Goal: Find contact information: Find contact information

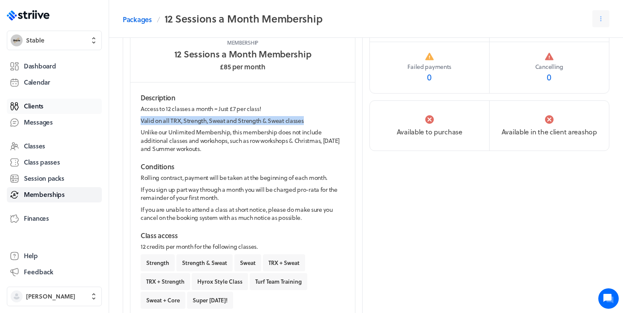
scroll to position [61, 0]
click at [34, 107] on span "Clients" at bounding box center [34, 106] width 20 height 9
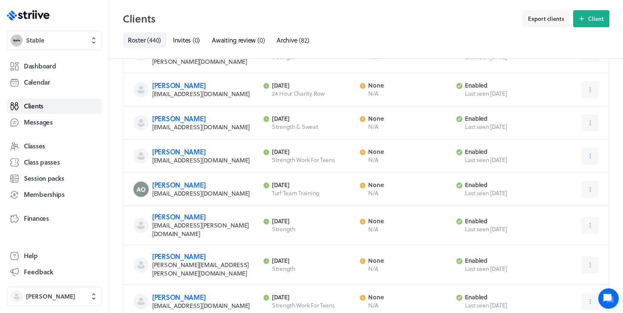
scroll to position [871, 0]
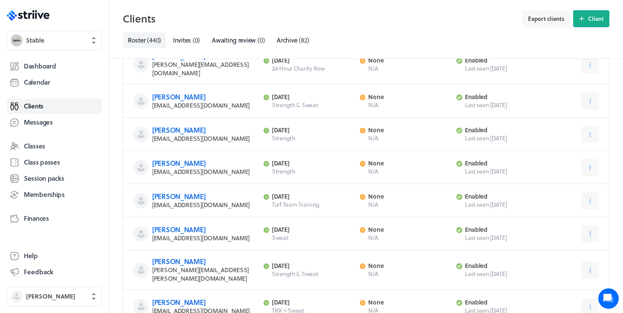
scroll to position [1867, 0]
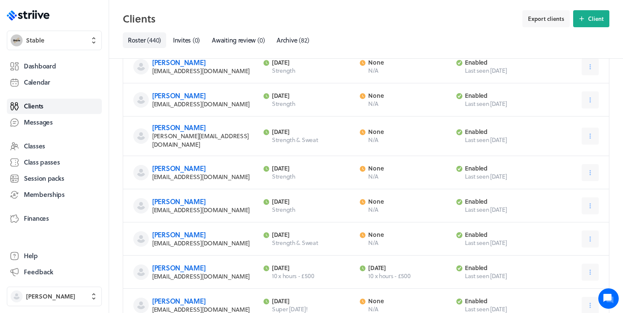
scroll to position [2864, 0]
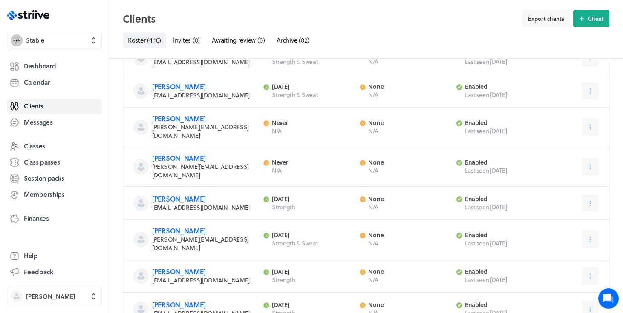
scroll to position [3860, 0]
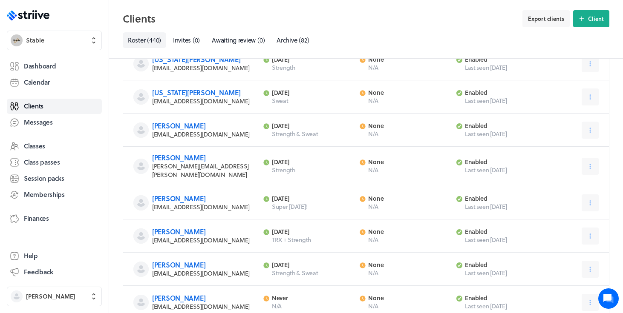
scroll to position [4851, 0]
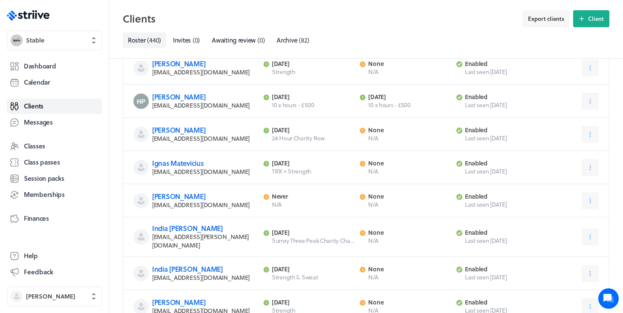
scroll to position [5853, 0]
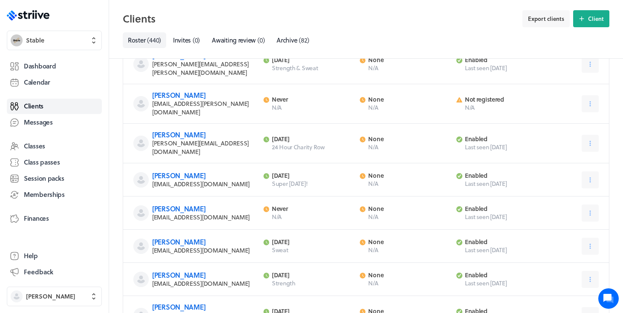
scroll to position [6849, 0]
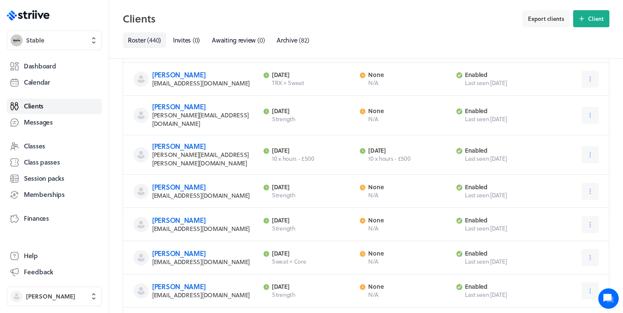
scroll to position [7846, 0]
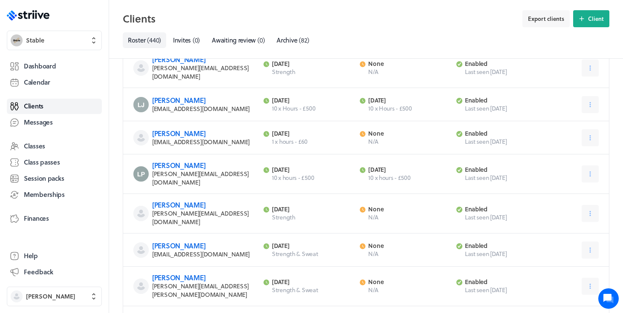
scroll to position [8842, 0]
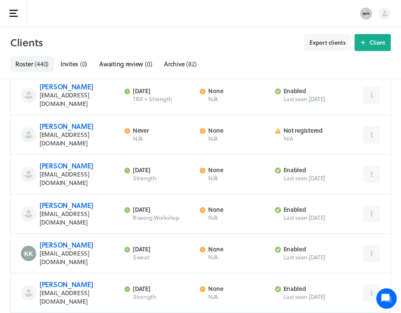
scroll to position [9882, 0]
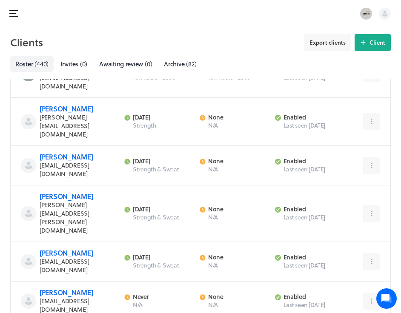
scroll to position [10884, 0]
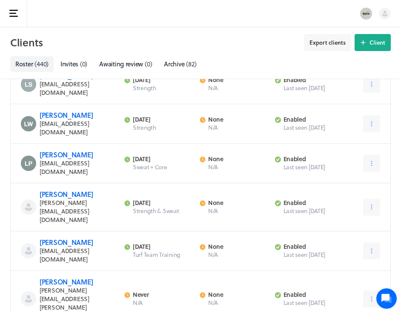
scroll to position [11868, 0]
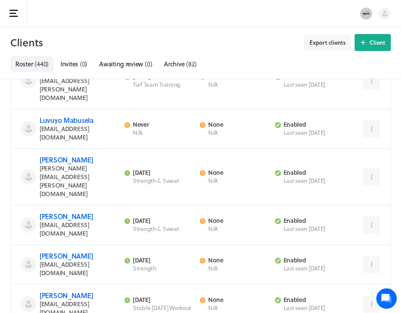
scroll to position [12251, 0]
drag, startPoint x: 97, startPoint y: 184, endPoint x: 40, endPoint y: 186, distance: 56.2
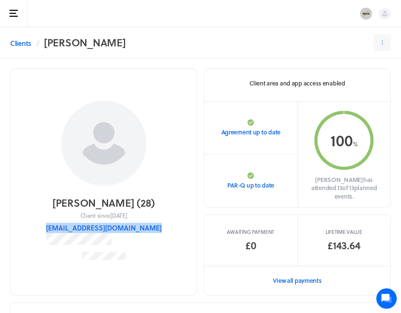
drag, startPoint x: 61, startPoint y: 222, endPoint x: 143, endPoint y: 237, distance: 83.5
click at [143, 237] on section "[PERSON_NAME] ( 28 ) Client since [DATE] [EMAIL_ADDRESS][DOMAIN_NAME]" at bounding box center [103, 182] width 187 height 227
copy button "[EMAIL_ADDRESS][DOMAIN_NAME]"
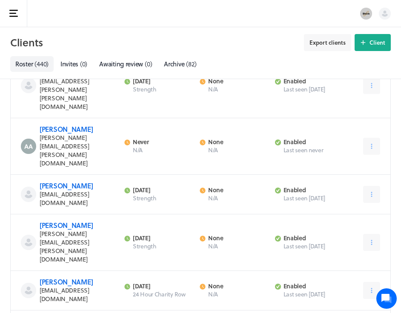
scroll to position [888, 0]
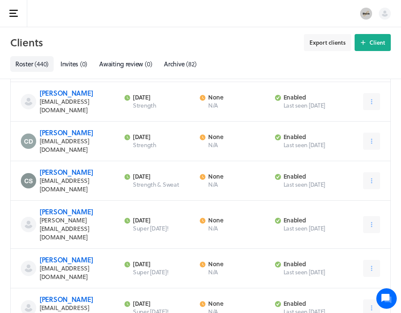
scroll to position [1889, 0]
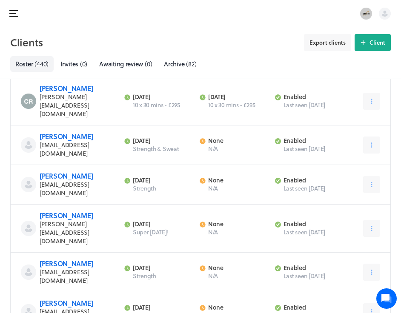
scroll to position [2895, 0]
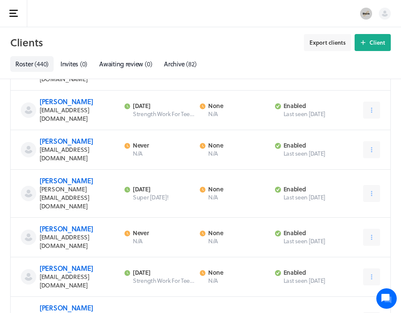
scroll to position [3897, 0]
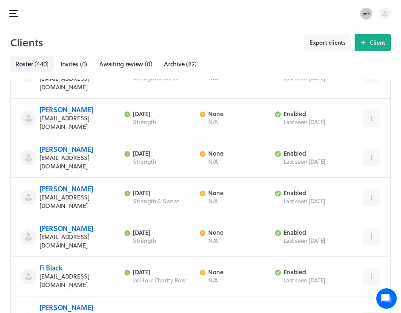
scroll to position [4894, 0]
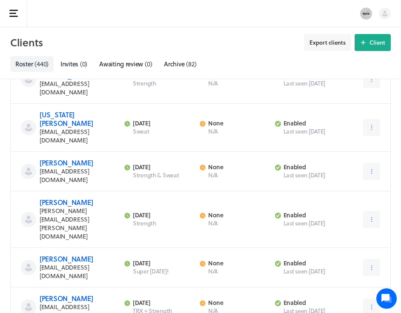
scroll to position [5890, 0]
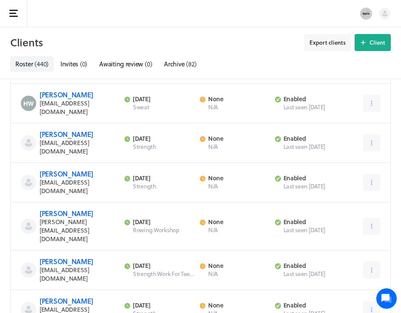
scroll to position [6887, 0]
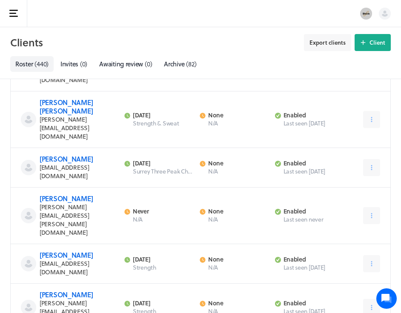
scroll to position [7883, 0]
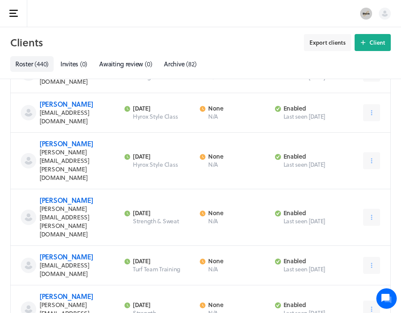
scroll to position [8886, 0]
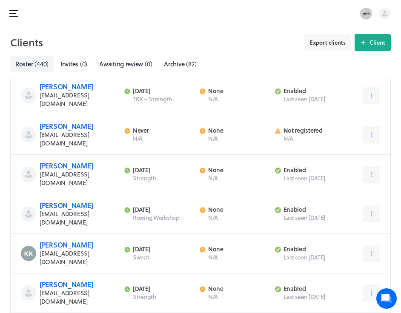
scroll to position [9882, 0]
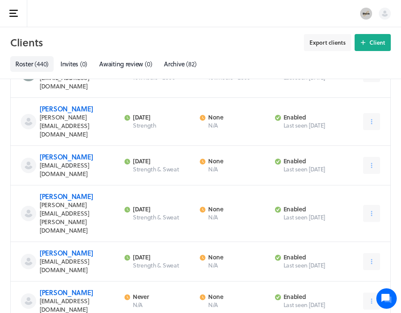
scroll to position [10884, 0]
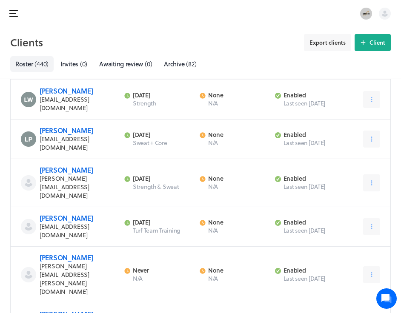
scroll to position [11880, 0]
